Goal: Navigation & Orientation: Find specific page/section

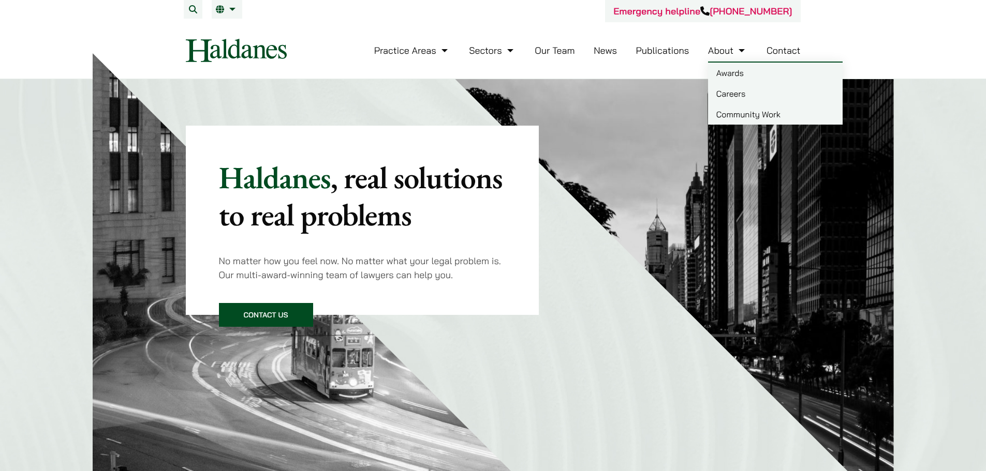
click at [784, 52] on link "Contact" at bounding box center [783, 50] width 34 height 12
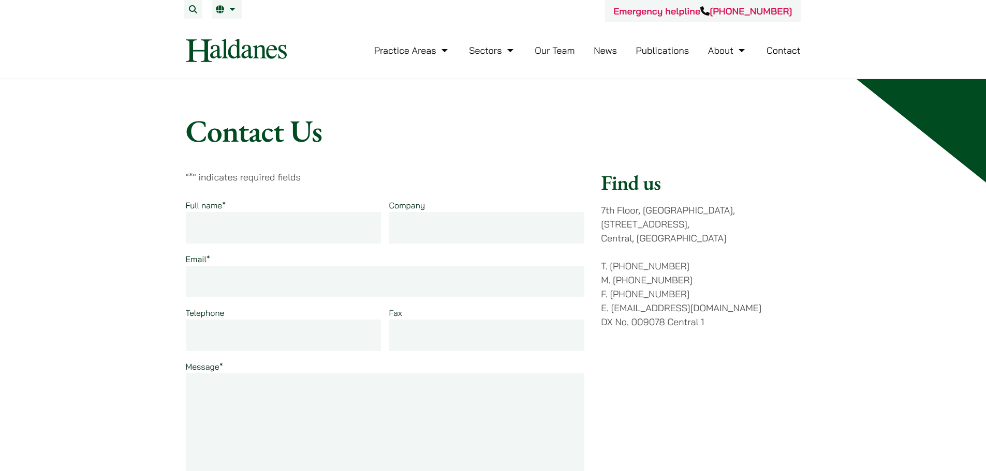
click at [659, 49] on link "Publications" at bounding box center [662, 50] width 53 height 12
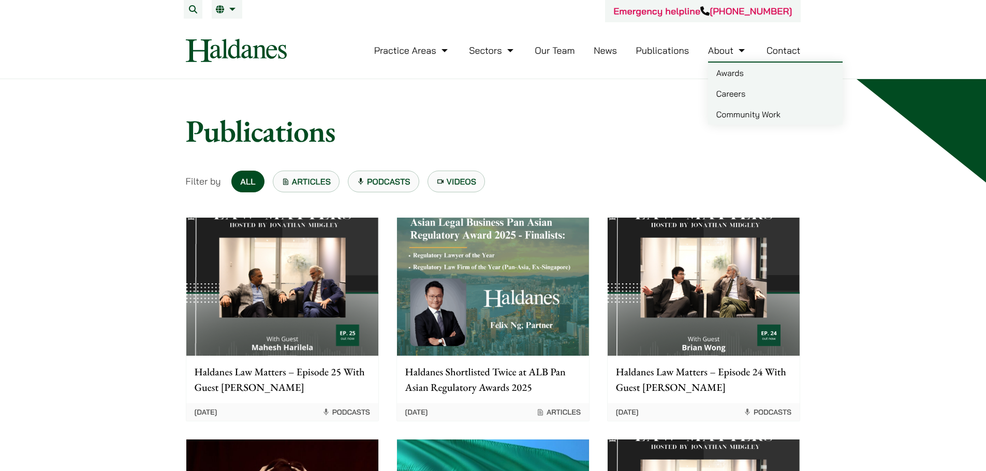
click at [723, 49] on link "About" at bounding box center [727, 50] width 39 height 12
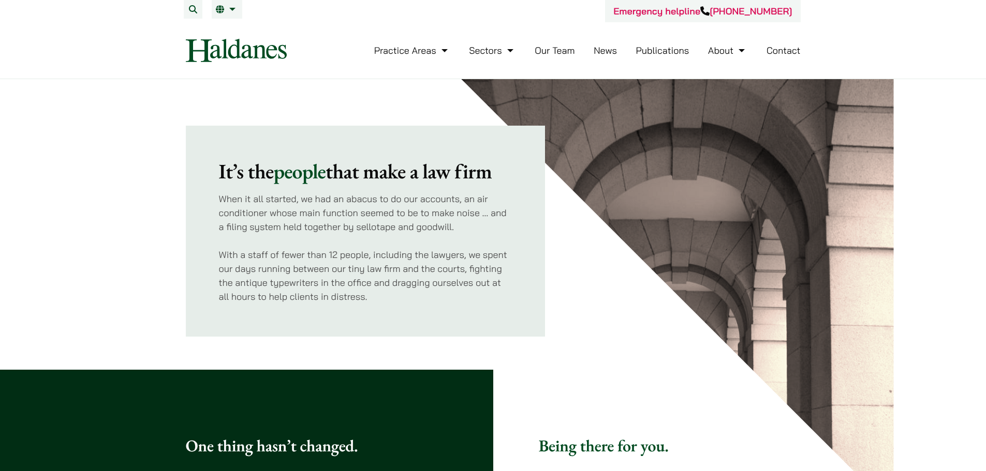
click at [723, 49] on link "About" at bounding box center [727, 50] width 39 height 12
click at [740, 51] on link "About" at bounding box center [727, 50] width 39 height 12
click at [741, 50] on link "About" at bounding box center [727, 50] width 39 height 12
click at [743, 49] on link "About" at bounding box center [727, 50] width 39 height 12
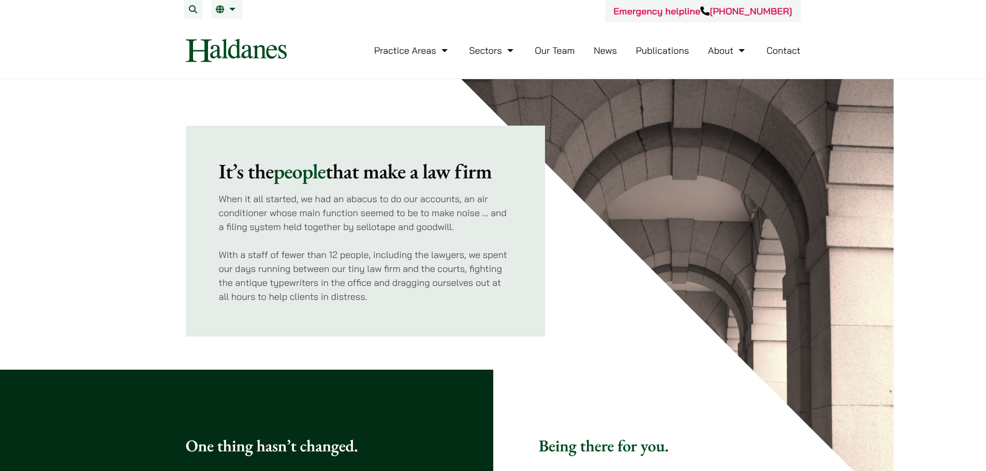
click at [718, 49] on link "About" at bounding box center [727, 50] width 39 height 12
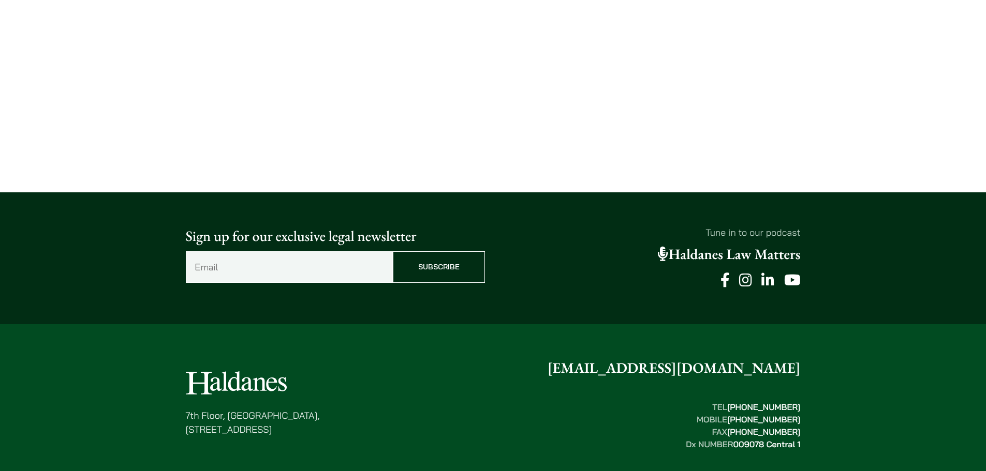
scroll to position [2483, 0]
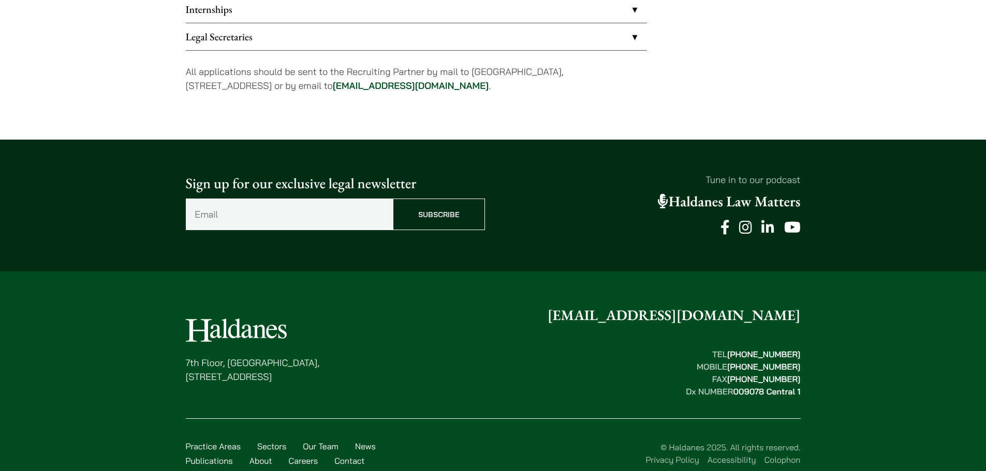
scroll to position [1027, 0]
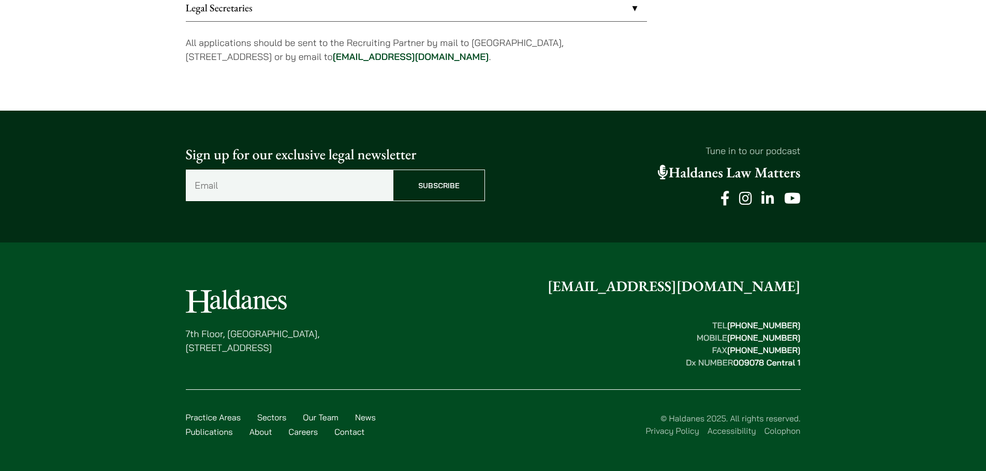
click at [261, 420] on link "Sectors" at bounding box center [271, 417] width 29 height 10
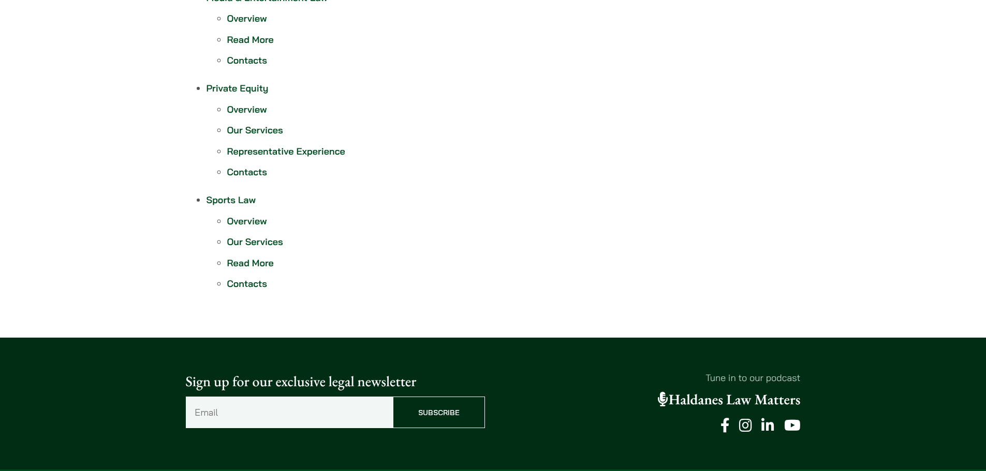
scroll to position [1210, 0]
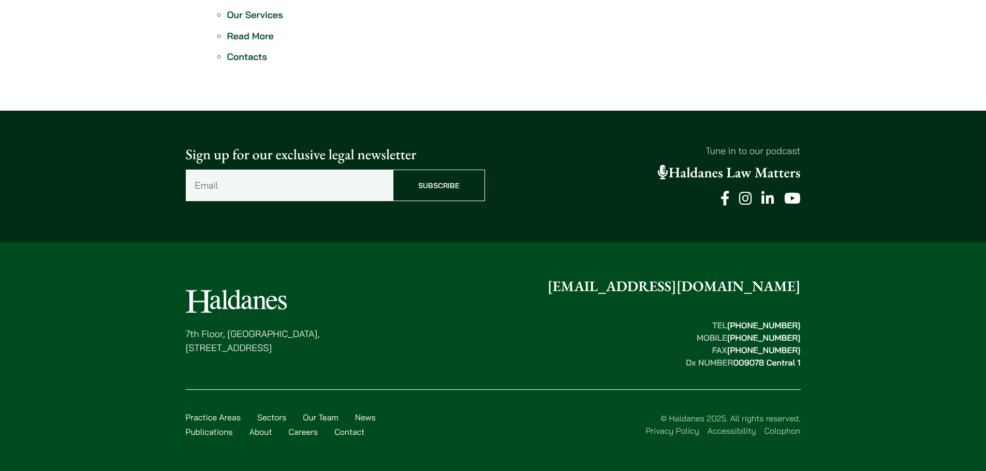
click at [218, 415] on link "Practice Areas" at bounding box center [213, 417] width 55 height 10
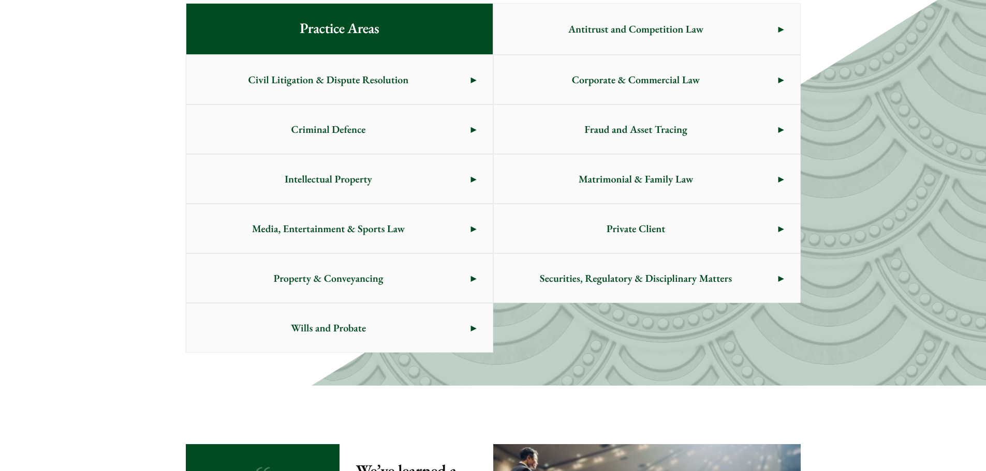
scroll to position [583, 0]
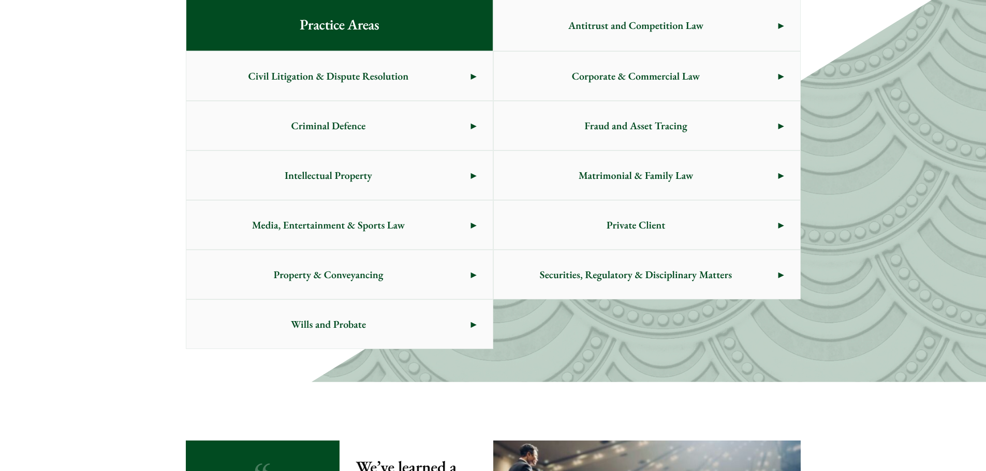
click at [291, 118] on span "Criminal Defence" at bounding box center [328, 125] width 285 height 49
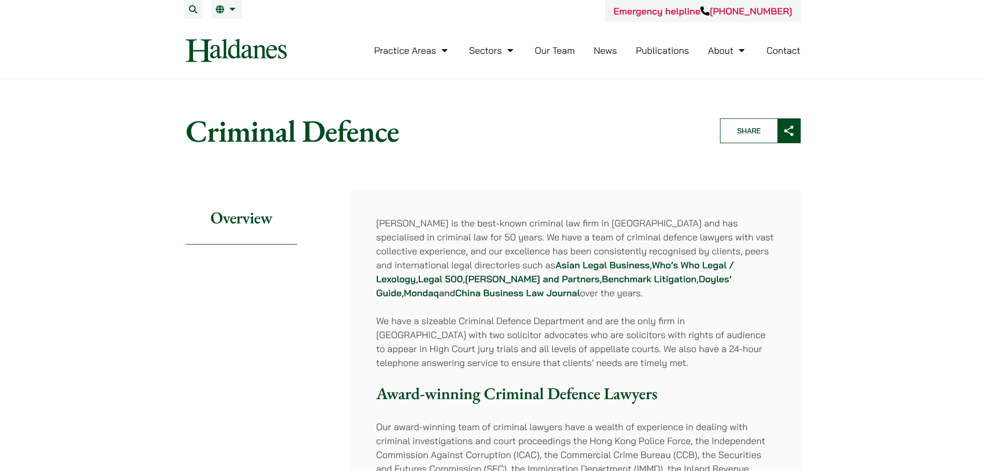
click at [612, 50] on link "News" at bounding box center [604, 50] width 23 height 12
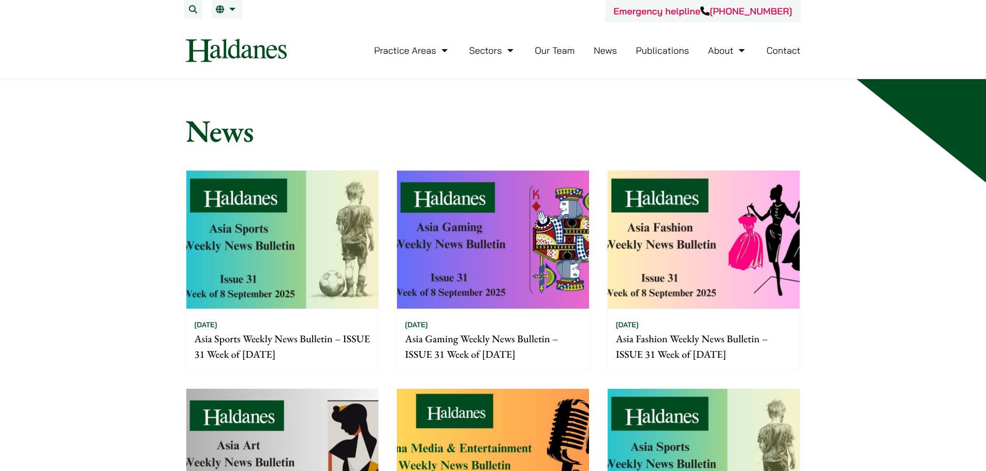
click at [659, 50] on link "Publications" at bounding box center [662, 50] width 53 height 12
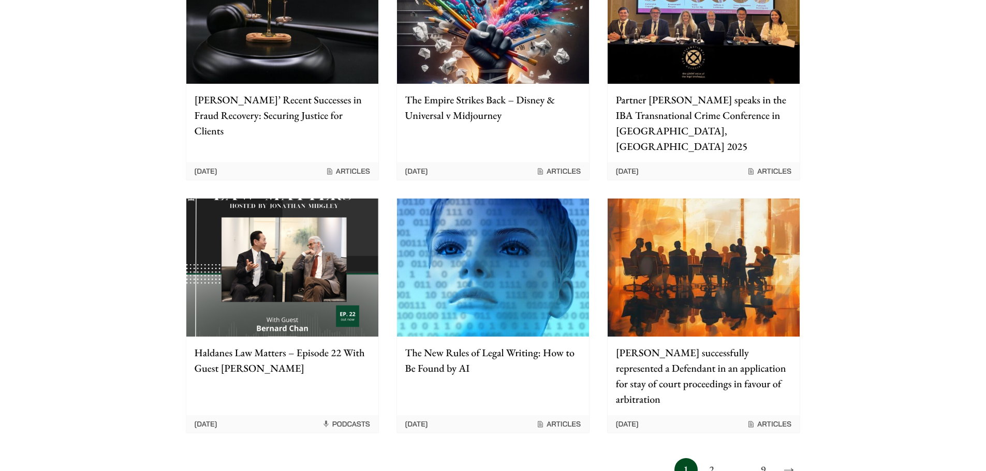
scroll to position [776, 0]
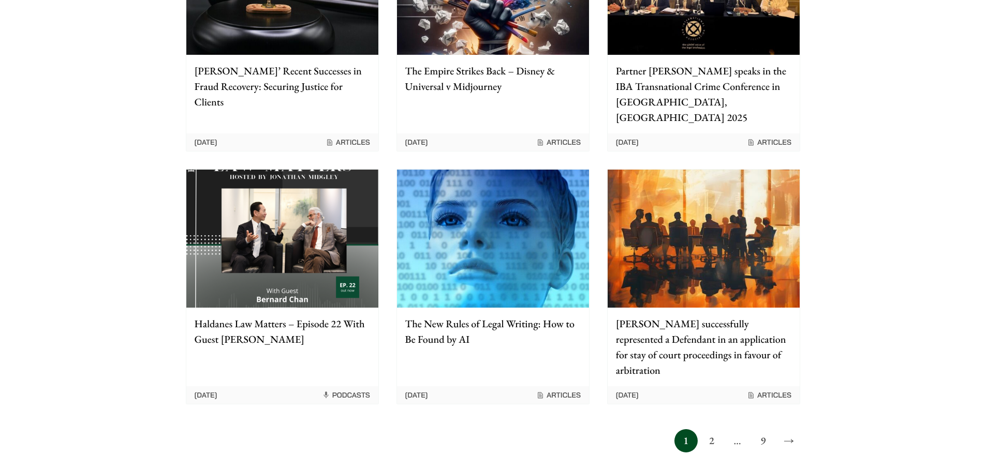
click at [772, 391] on span "Articles" at bounding box center [769, 395] width 44 height 9
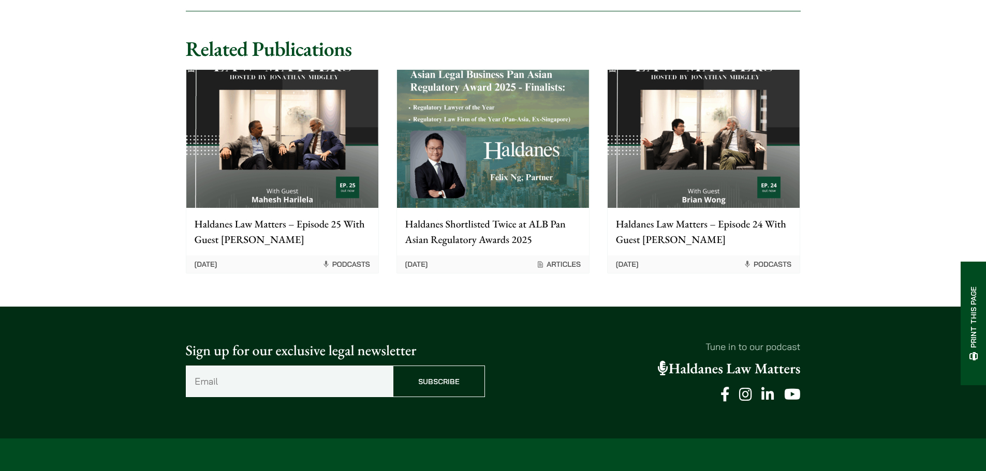
scroll to position [2767, 0]
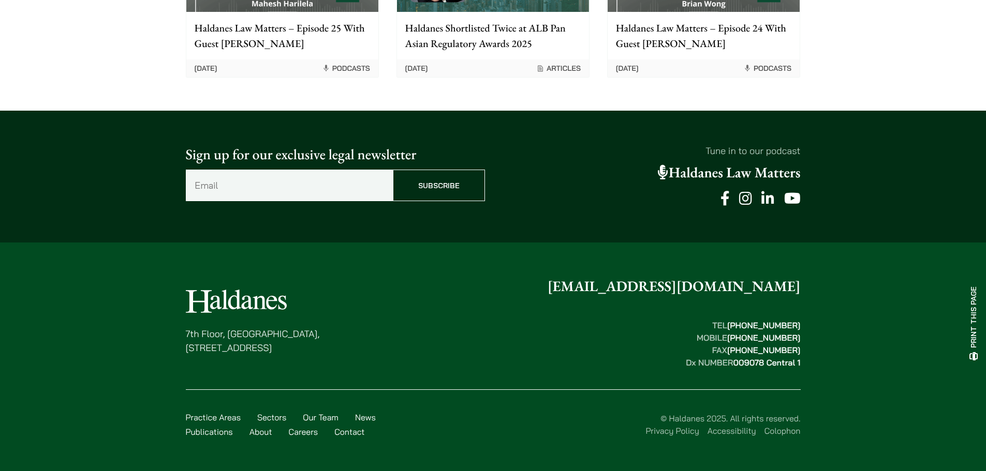
drag, startPoint x: 183, startPoint y: 333, endPoint x: 345, endPoint y: 352, distance: 163.1
click at [345, 352] on div "7th Floor, Ruttonjee House, 11 Duddell Street, Central, Hong Kong enquiries@hal…" at bounding box center [493, 361] width 652 height 171
copy p "7th Floor, Ruttonjee House, 11 Duddell Street, Central, Hong Kong"
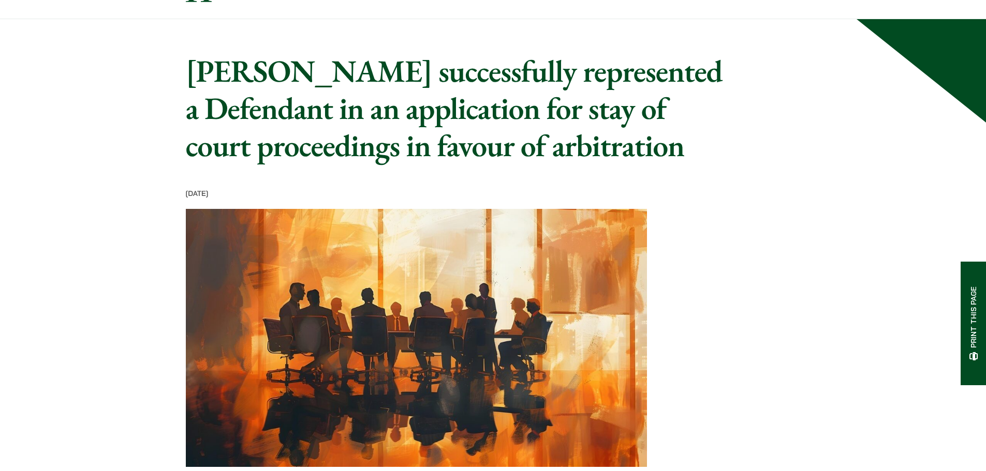
scroll to position [0, 0]
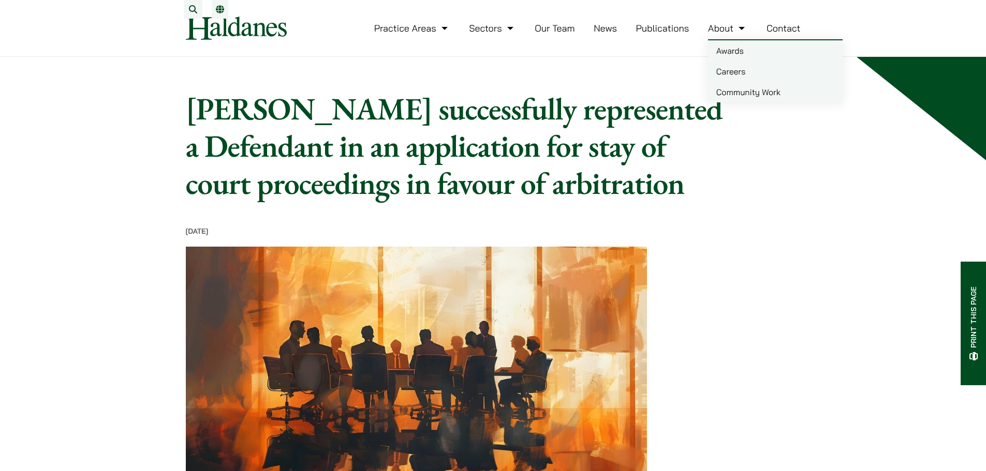
click at [724, 34] on link "About" at bounding box center [727, 28] width 39 height 12
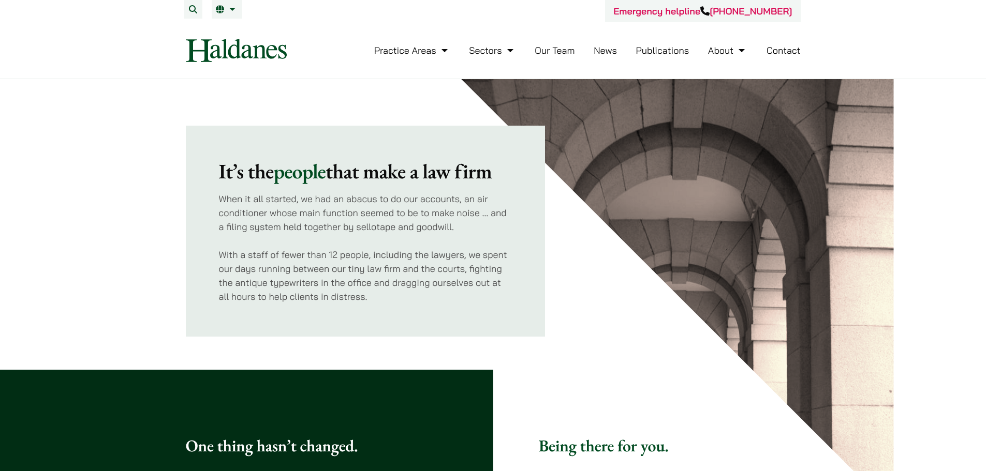
click at [556, 53] on link "Our Team" at bounding box center [554, 50] width 40 height 12
